Goal: Information Seeking & Learning: Learn about a topic

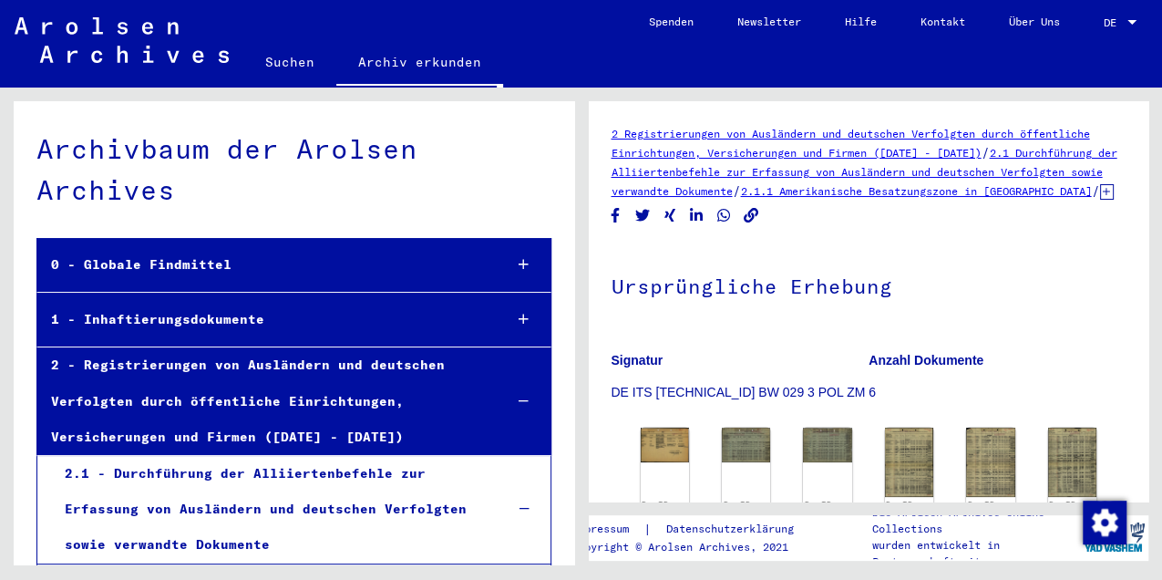
scroll to position [3825, 0]
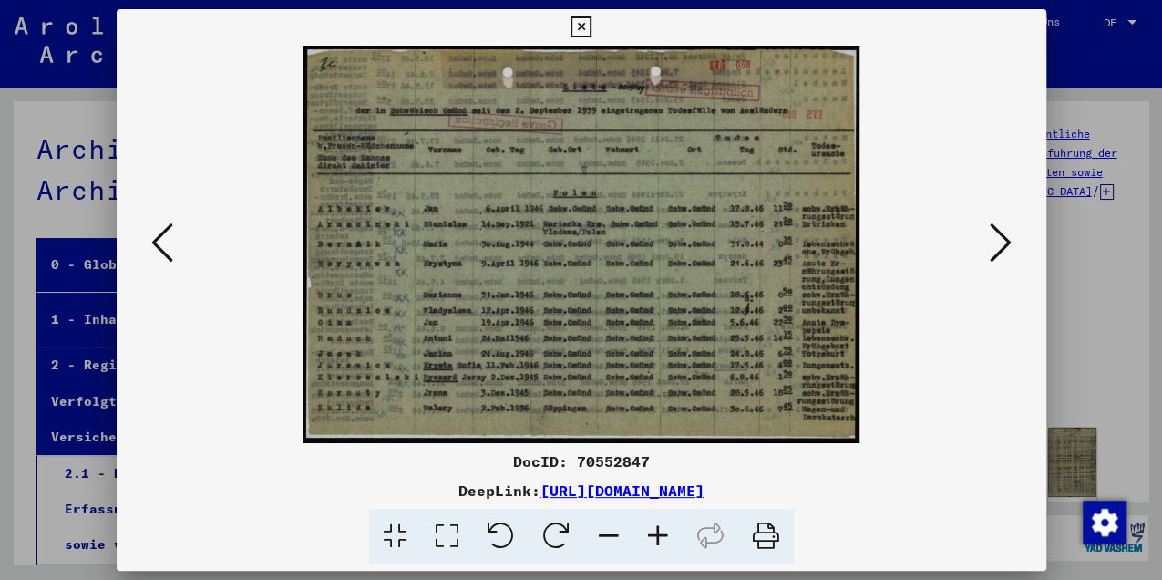
scroll to position [182, 0]
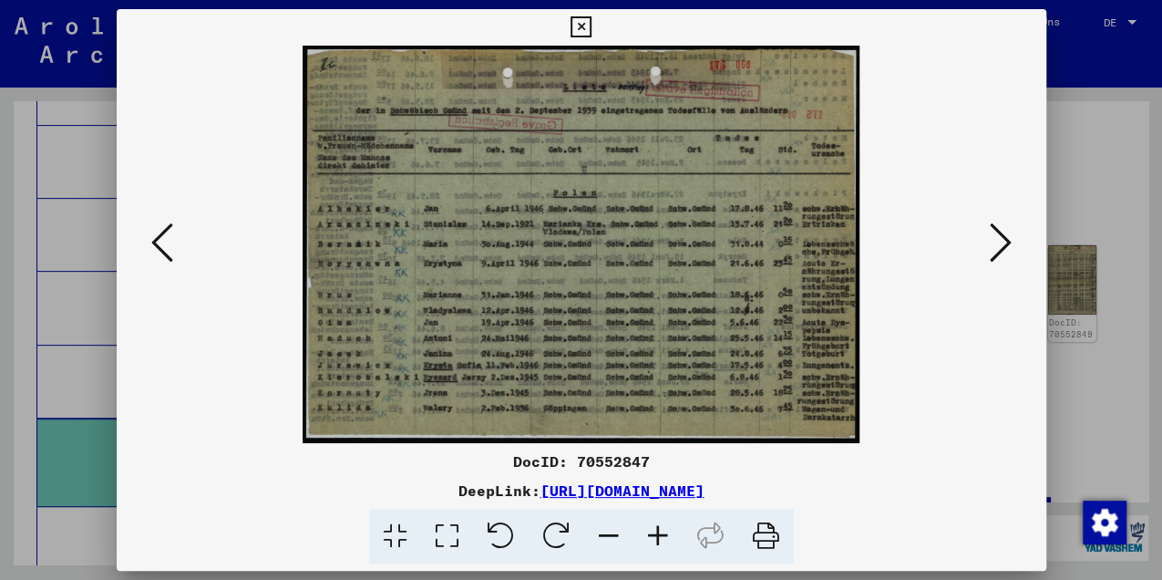
click at [997, 257] on icon at bounding box center [1001, 243] width 22 height 44
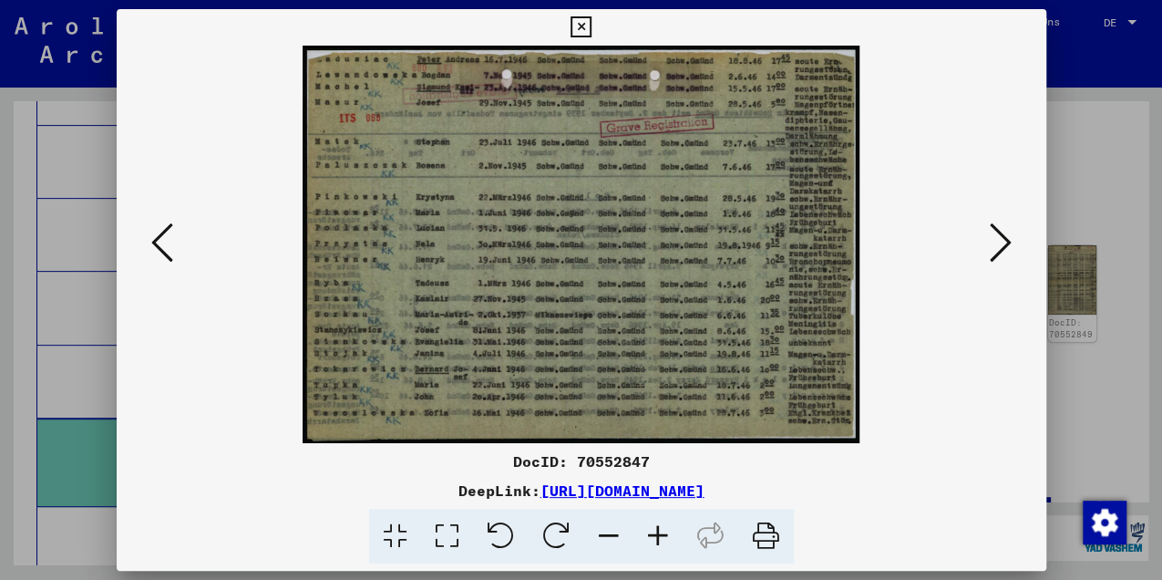
click at [997, 257] on icon at bounding box center [1001, 243] width 22 height 44
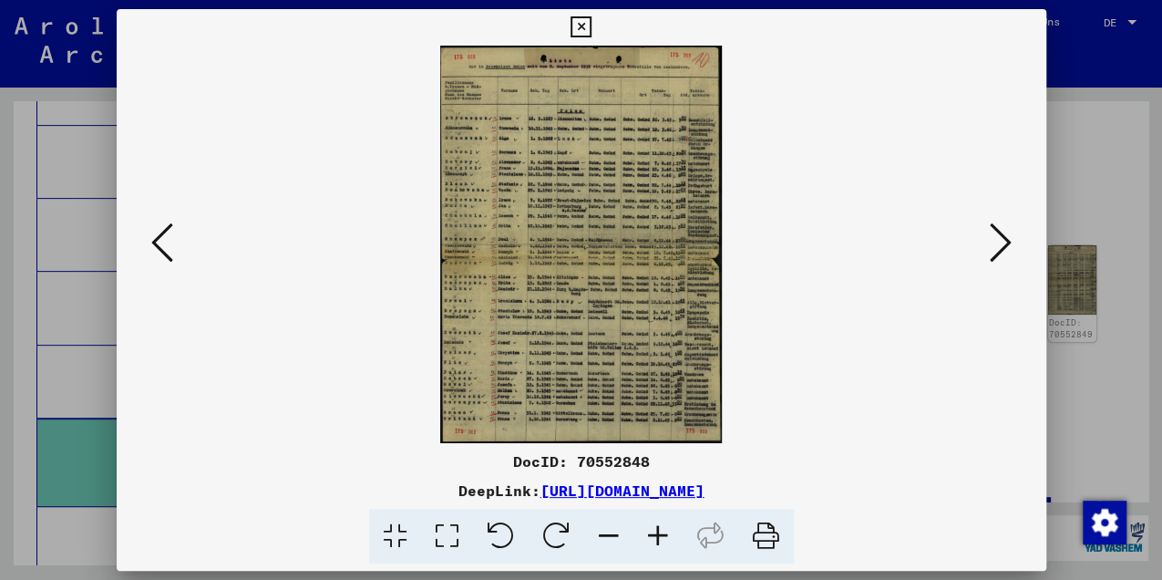
click at [661, 538] on icon at bounding box center [657, 537] width 49 height 56
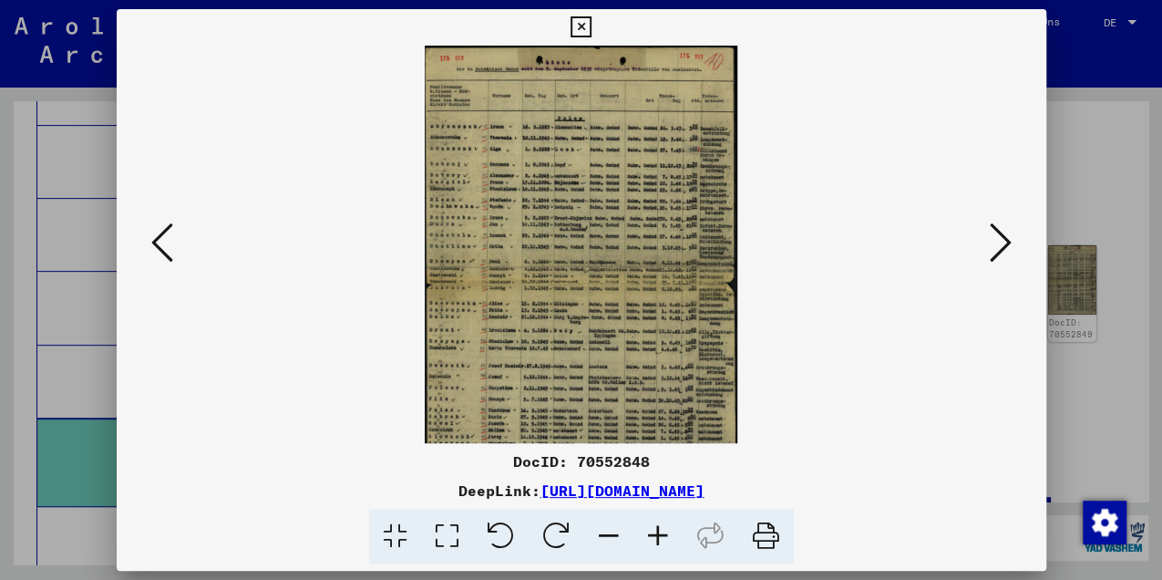
click at [661, 538] on icon at bounding box center [657, 537] width 49 height 56
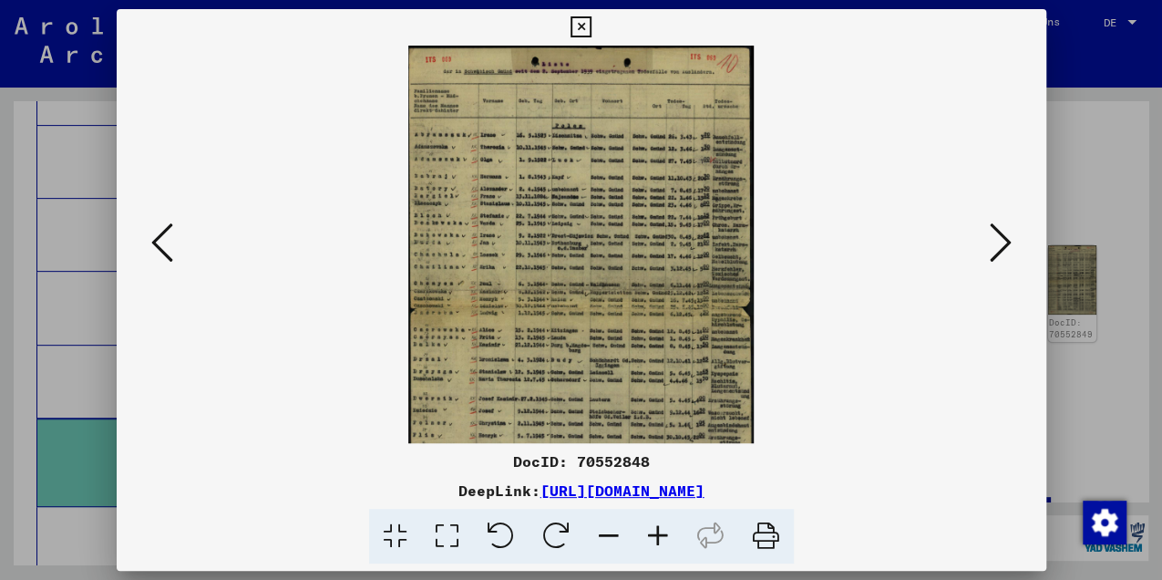
click at [661, 538] on icon at bounding box center [657, 537] width 49 height 56
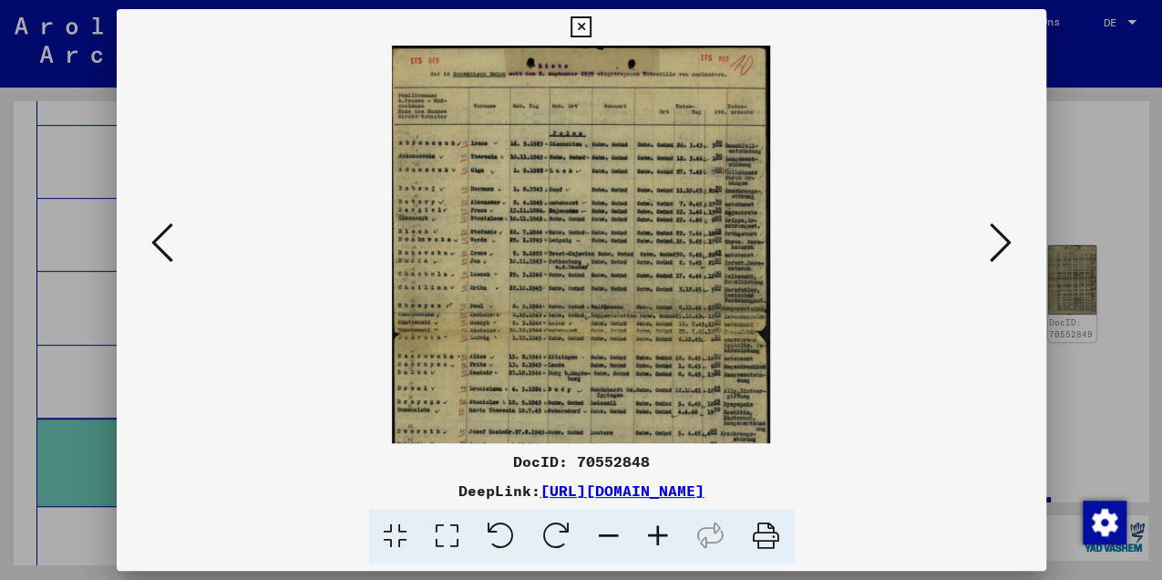
click at [661, 538] on icon at bounding box center [657, 537] width 49 height 56
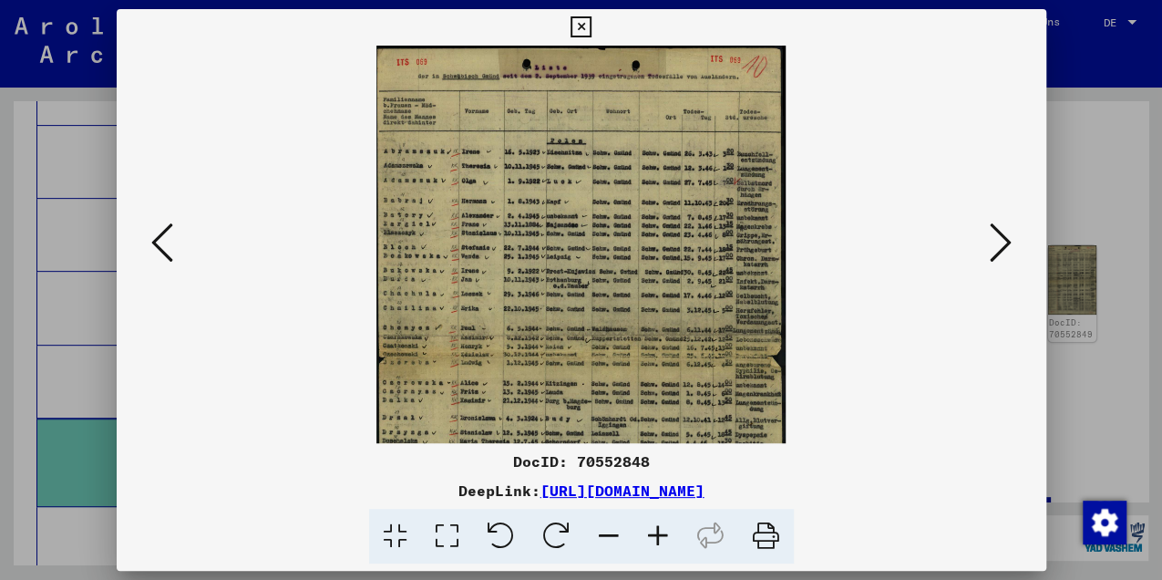
click at [660, 540] on icon at bounding box center [657, 537] width 49 height 56
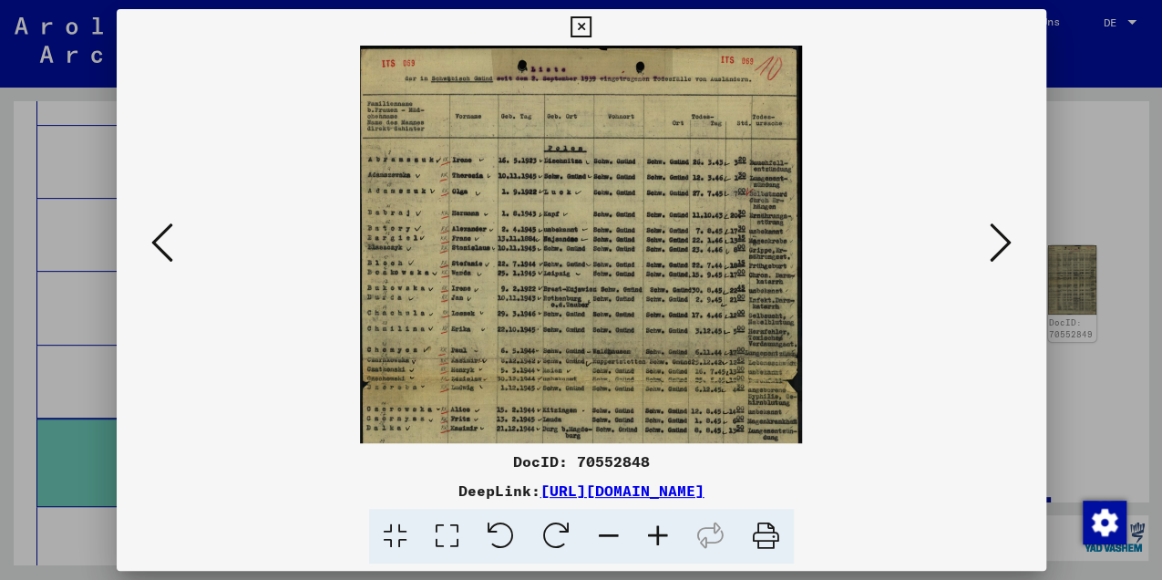
click at [660, 540] on icon at bounding box center [657, 537] width 49 height 56
